Goal: Find specific page/section: Find specific page/section

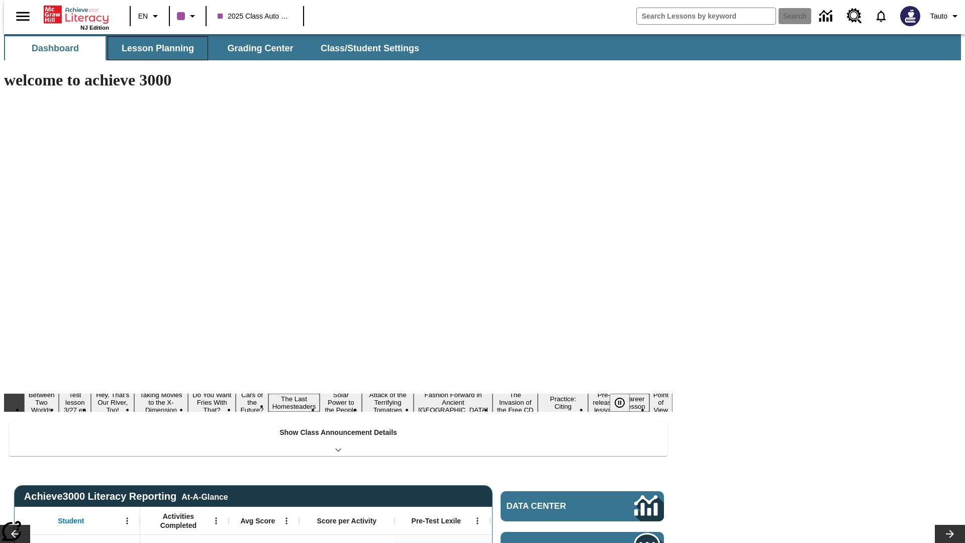
click at [154, 48] on button "Lesson Planning" at bounding box center [158, 48] width 100 height 24
